Goal: Information Seeking & Learning: Learn about a topic

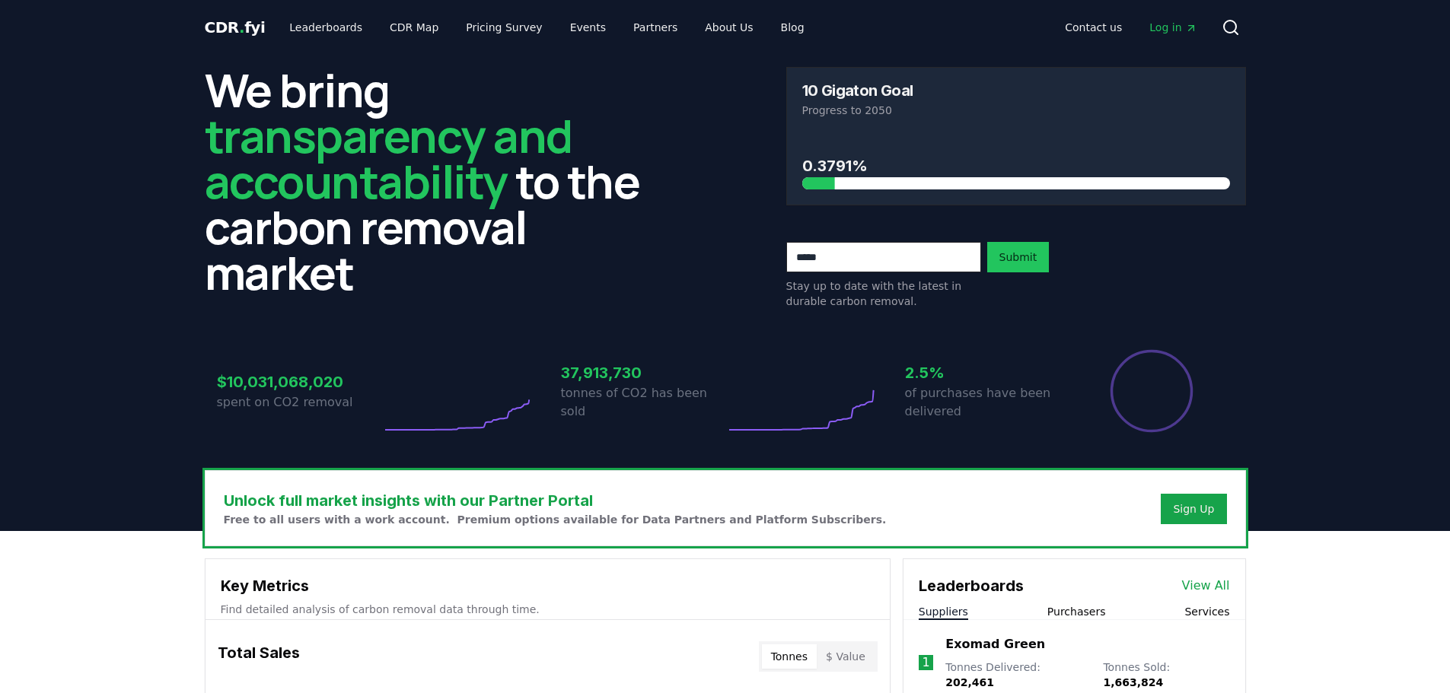
click at [834, 163] on h3 "0.3791%" at bounding box center [1016, 165] width 428 height 23
drag, startPoint x: 1128, startPoint y: 268, endPoint x: 1099, endPoint y: 243, distance: 38.9
click at [333, 32] on link "Leaderboards" at bounding box center [325, 27] width 97 height 27
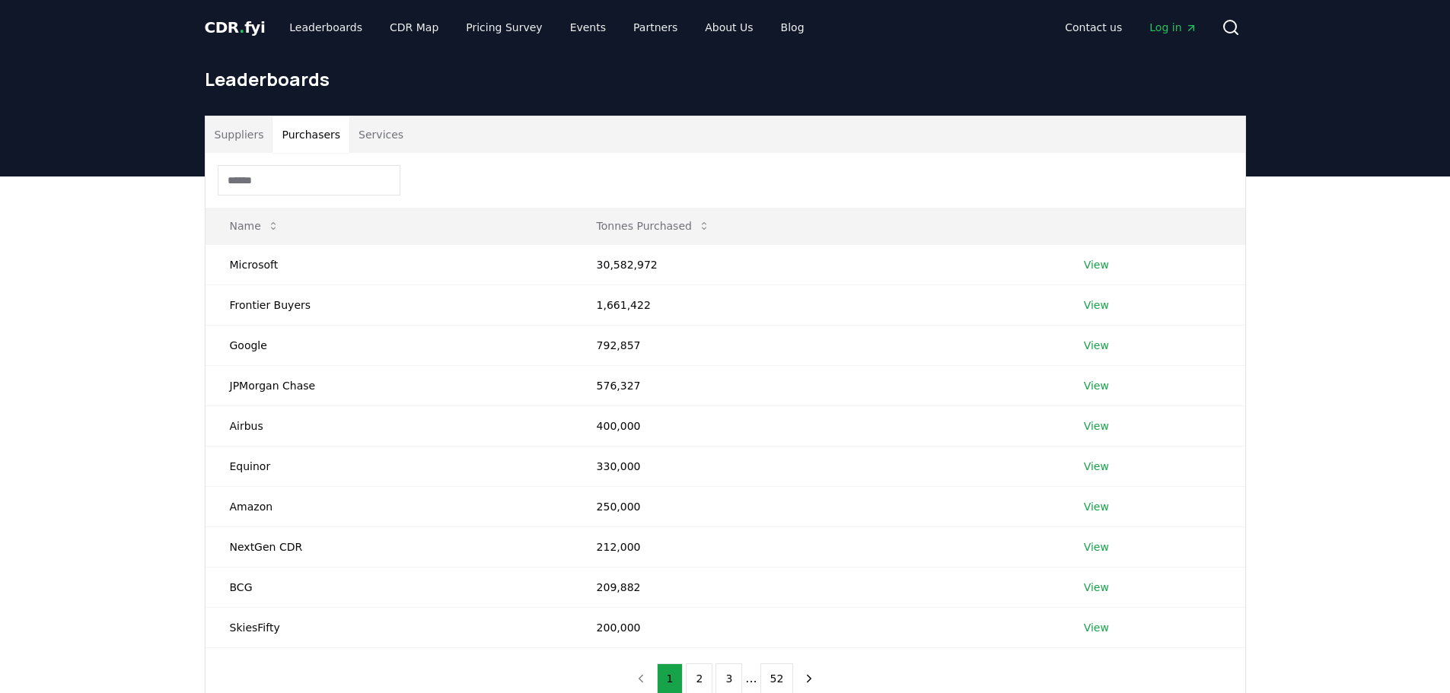
click at [316, 120] on button "Purchasers" at bounding box center [310, 134] width 77 height 37
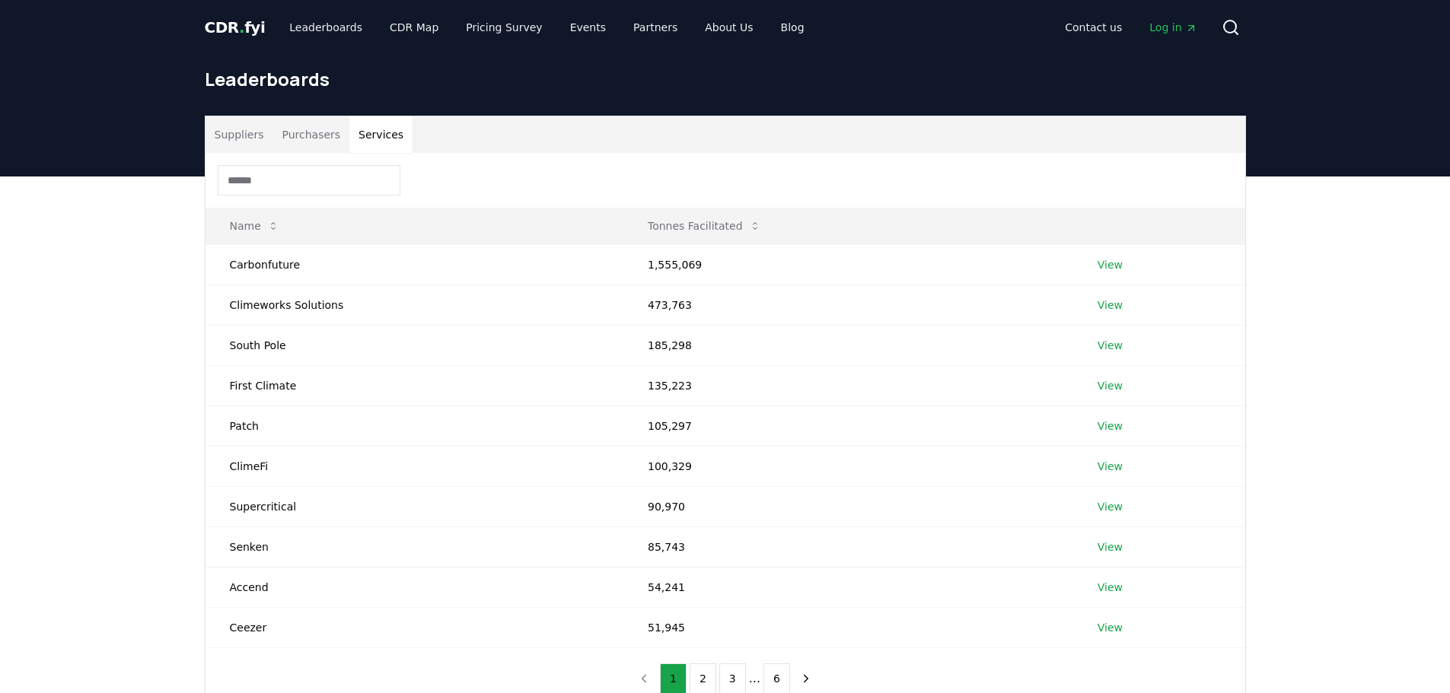
click at [349, 134] on button "Services" at bounding box center [380, 134] width 63 height 37
click at [205, 131] on button "Suppliers" at bounding box center [239, 134] width 68 height 37
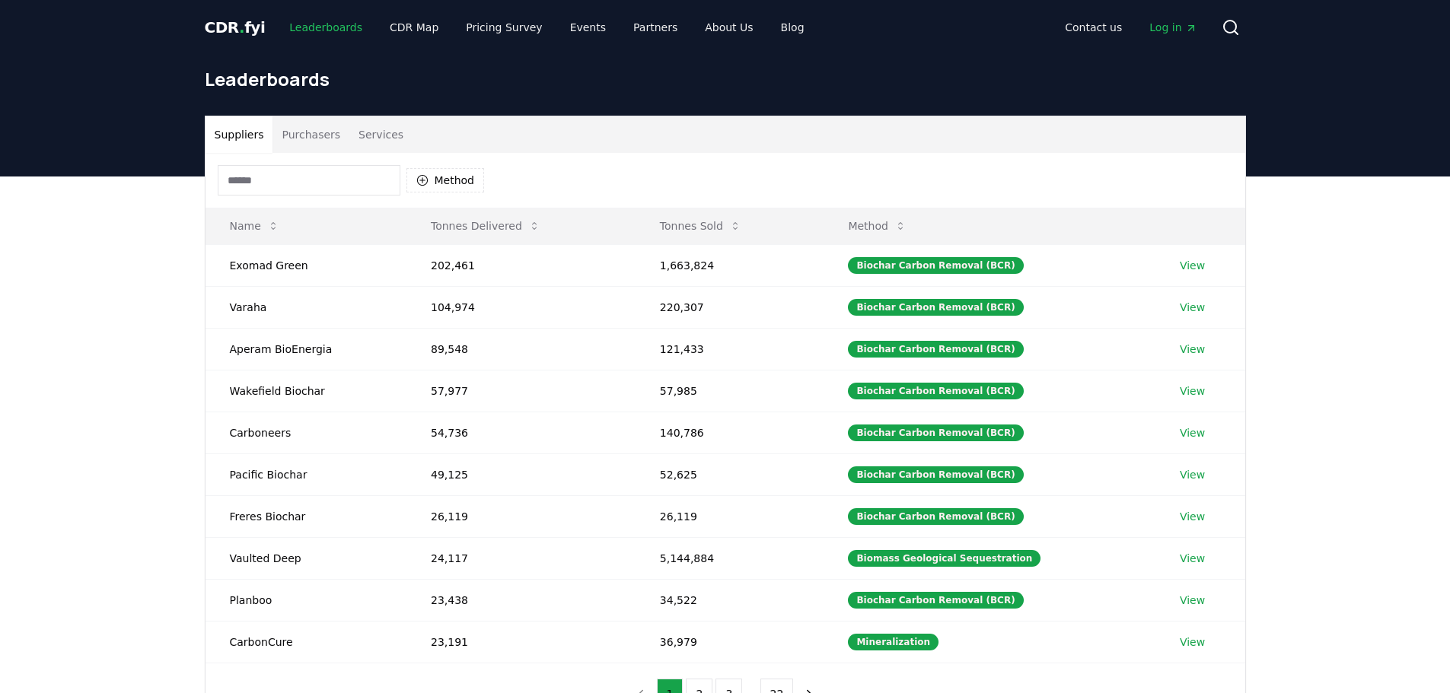
click at [296, 31] on link "Leaderboards" at bounding box center [325, 27] width 97 height 27
click at [239, 28] on span "." at bounding box center [241, 27] width 5 height 18
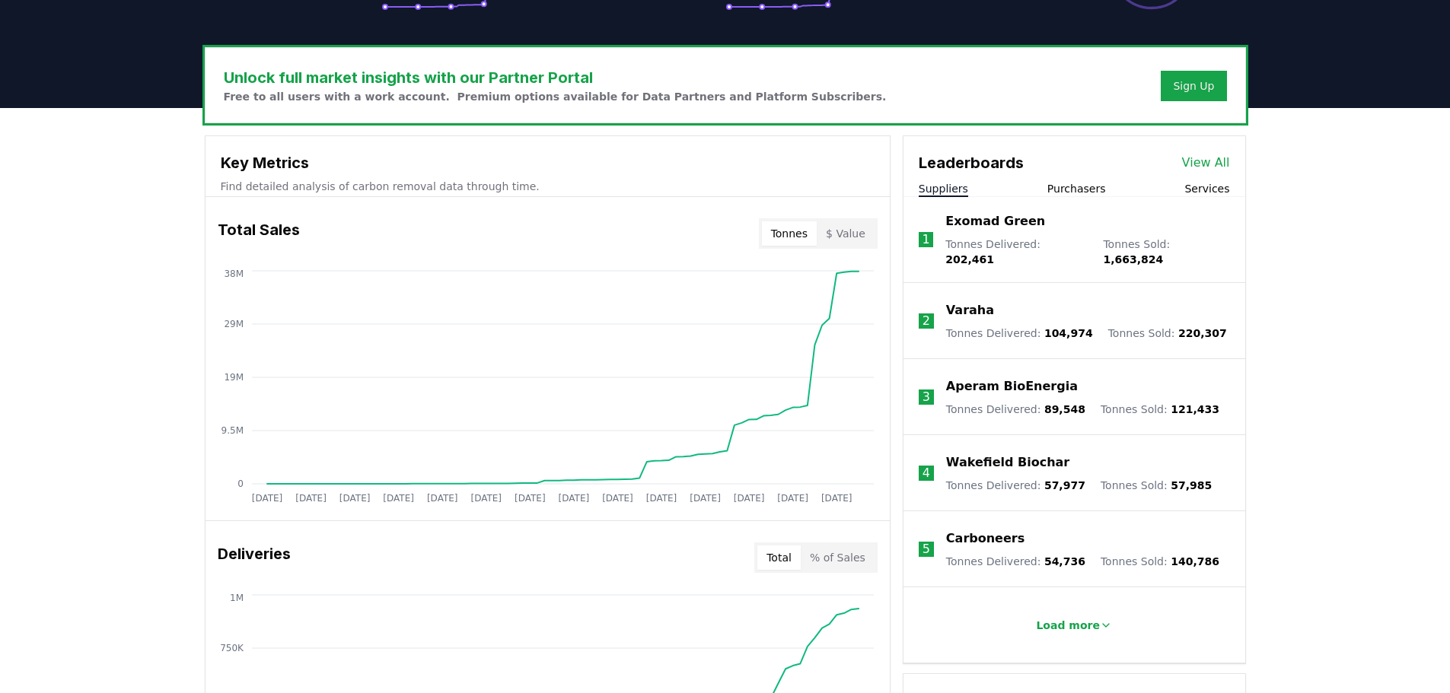
scroll to position [426, 0]
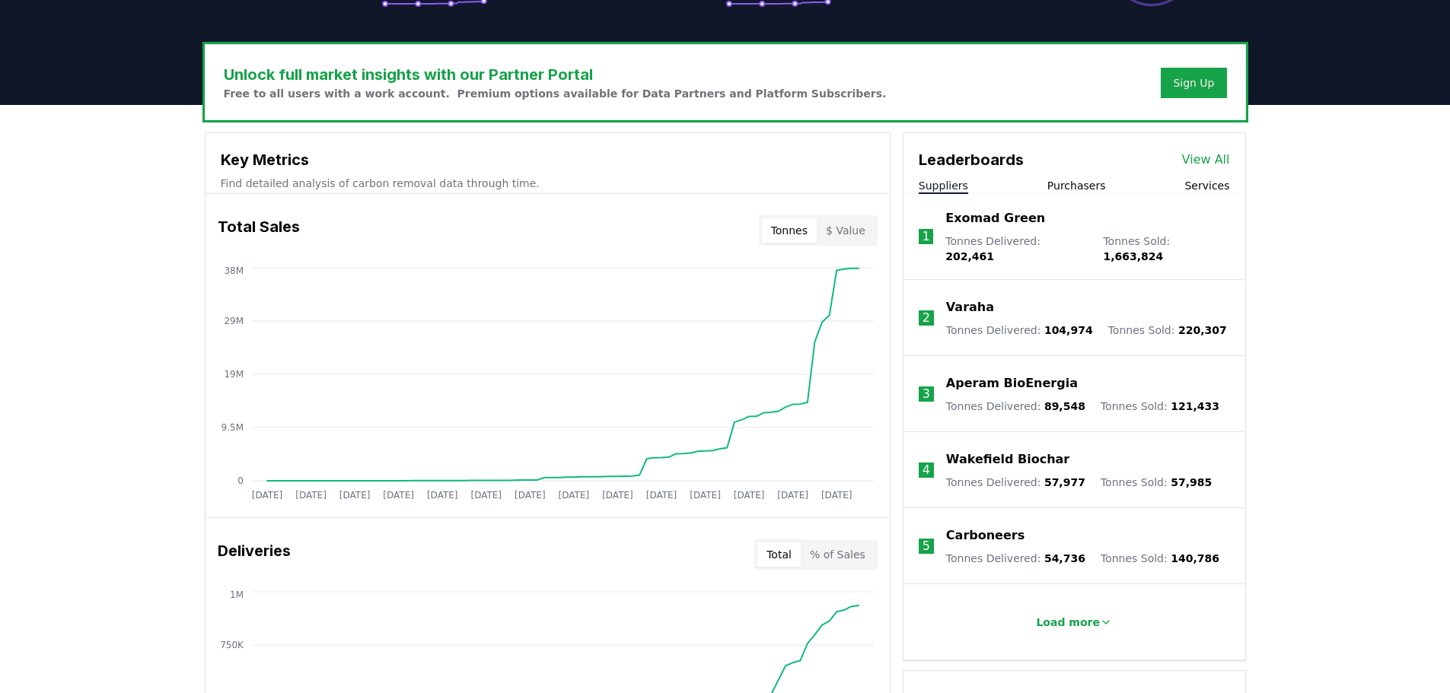
drag, startPoint x: 648, startPoint y: 169, endPoint x: 652, endPoint y: 161, distance: 9.5
click at [848, 231] on button "$ Value" at bounding box center [845, 230] width 58 height 24
click at [786, 231] on button "Tonnes" at bounding box center [789, 230] width 55 height 24
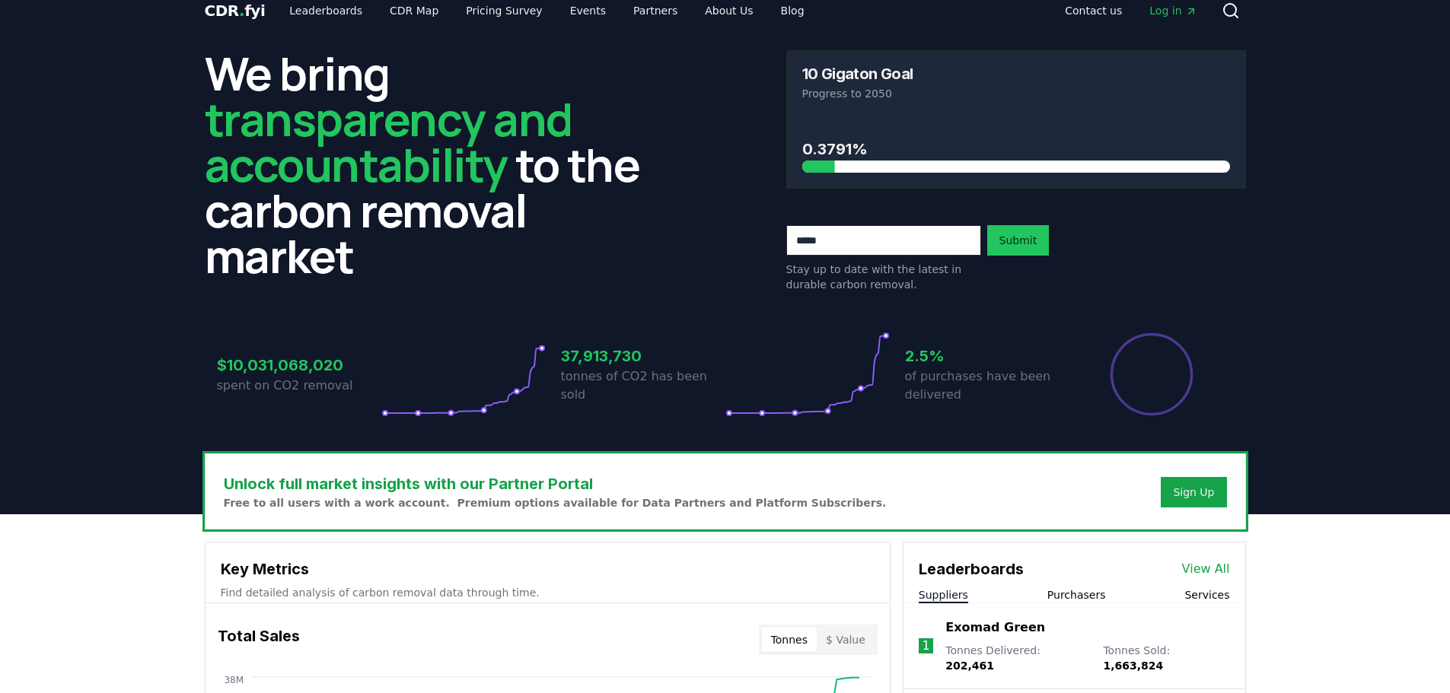
scroll to position [0, 0]
